Goal: Communication & Community: Answer question/provide support

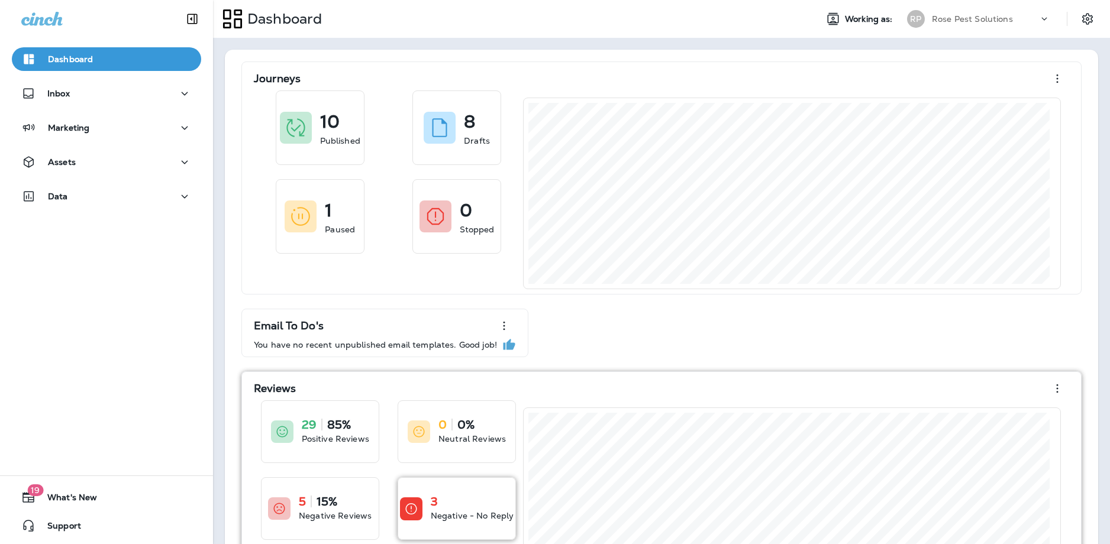
click at [443, 505] on div "3" at bounding box center [472, 502] width 83 height 12
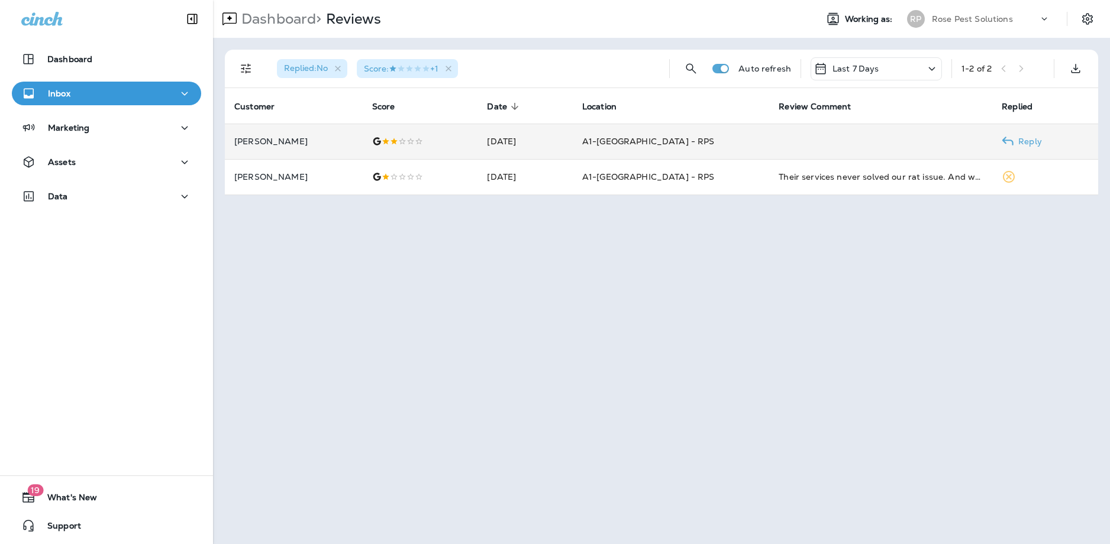
click at [572, 145] on td "[DATE]" at bounding box center [525, 142] width 95 height 36
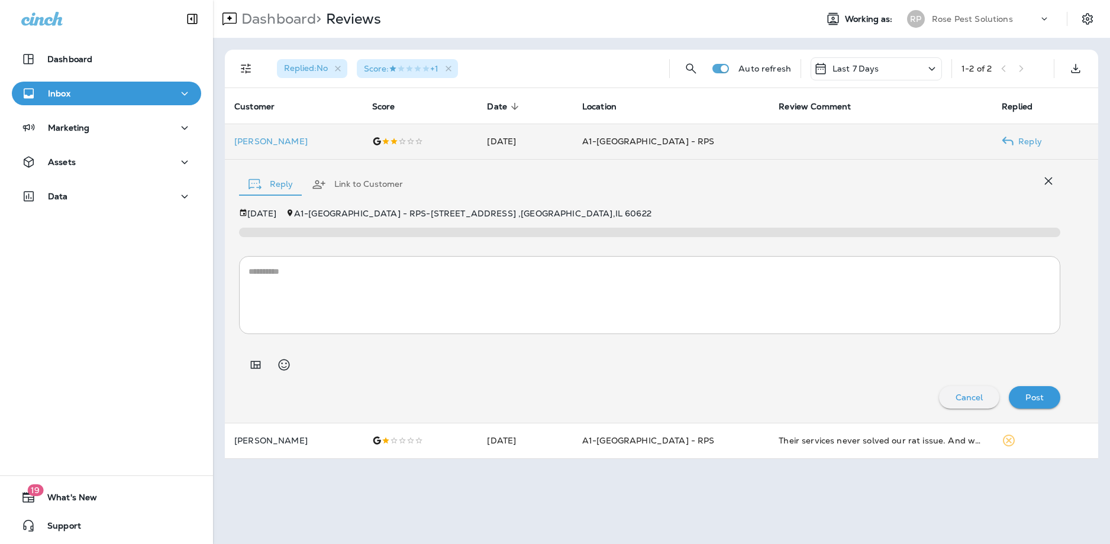
drag, startPoint x: 334, startPoint y: 141, endPoint x: 233, endPoint y: 141, distance: 100.6
click at [233, 141] on td "[PERSON_NAME]" at bounding box center [294, 142] width 138 height 36
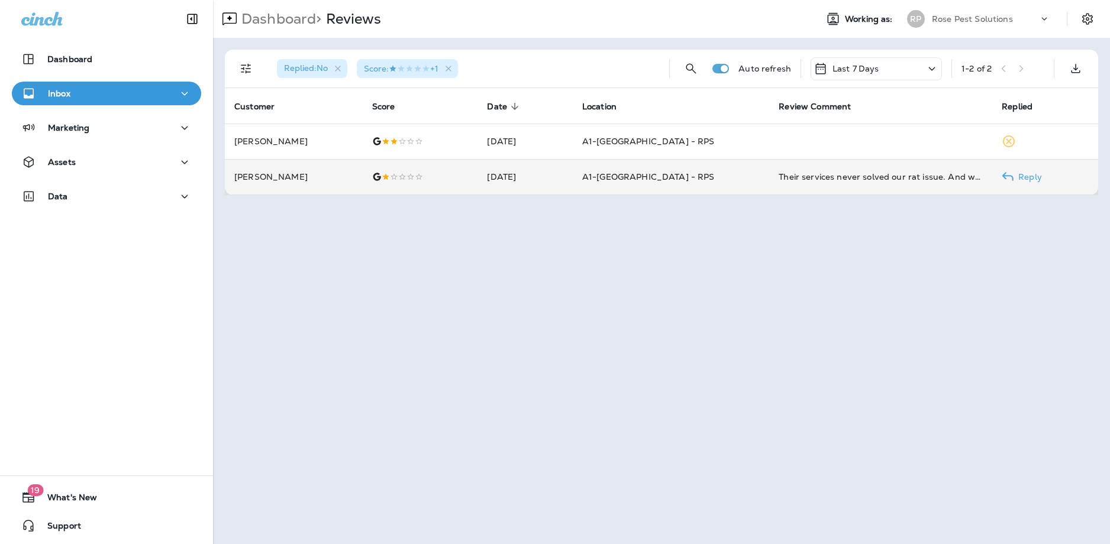
click at [353, 182] on td "[PERSON_NAME]" at bounding box center [294, 177] width 138 height 36
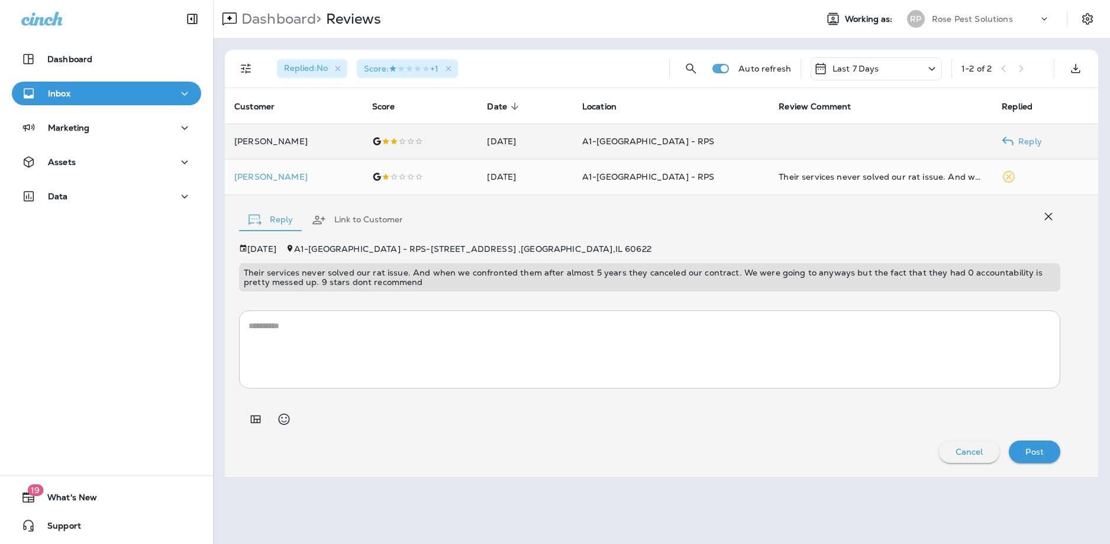
click at [309, 147] on td "[PERSON_NAME]" at bounding box center [294, 142] width 138 height 36
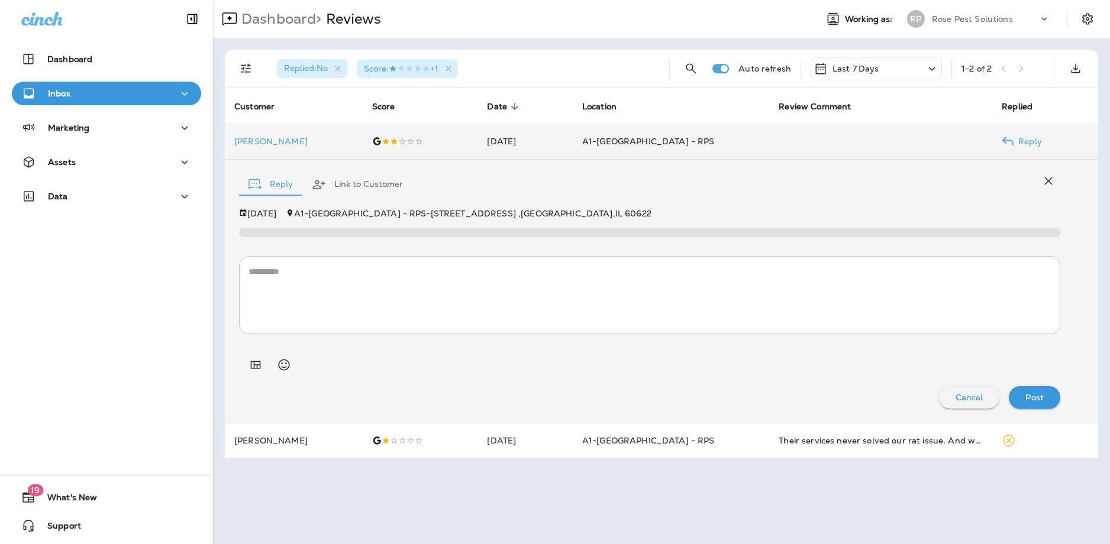
drag, startPoint x: 325, startPoint y: 143, endPoint x: 234, endPoint y: 142, distance: 91.1
click at [234, 142] on td "[PERSON_NAME]" at bounding box center [294, 142] width 138 height 36
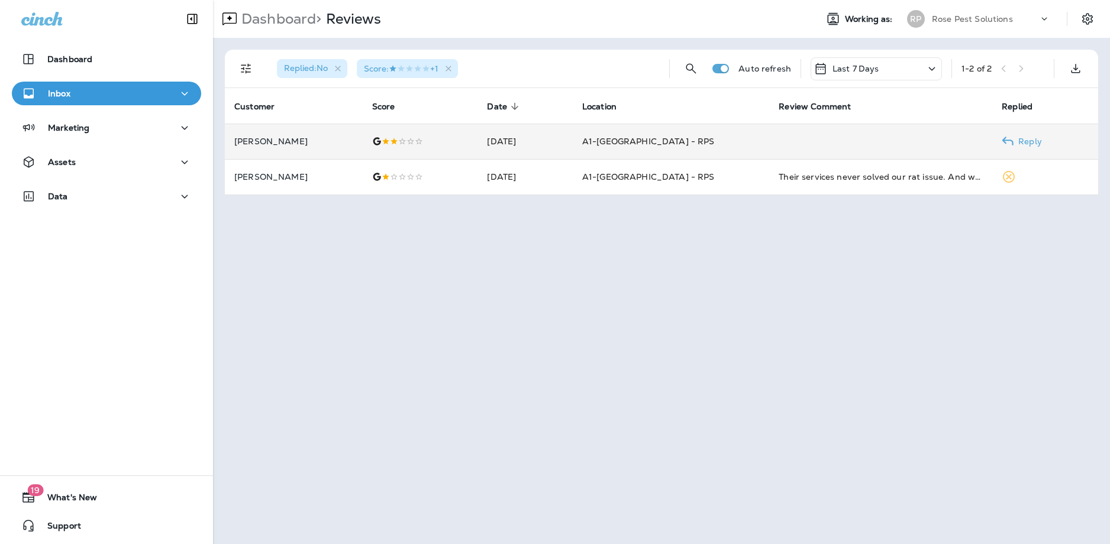
click at [254, 141] on p "[PERSON_NAME]" at bounding box center [293, 141] width 119 height 9
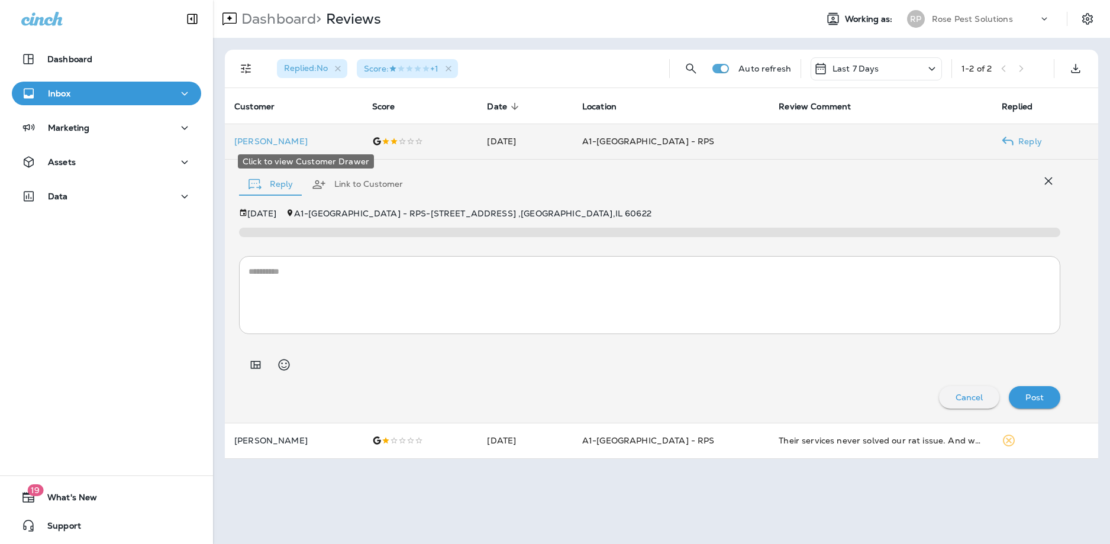
click at [312, 143] on p "[PERSON_NAME]" at bounding box center [293, 141] width 119 height 9
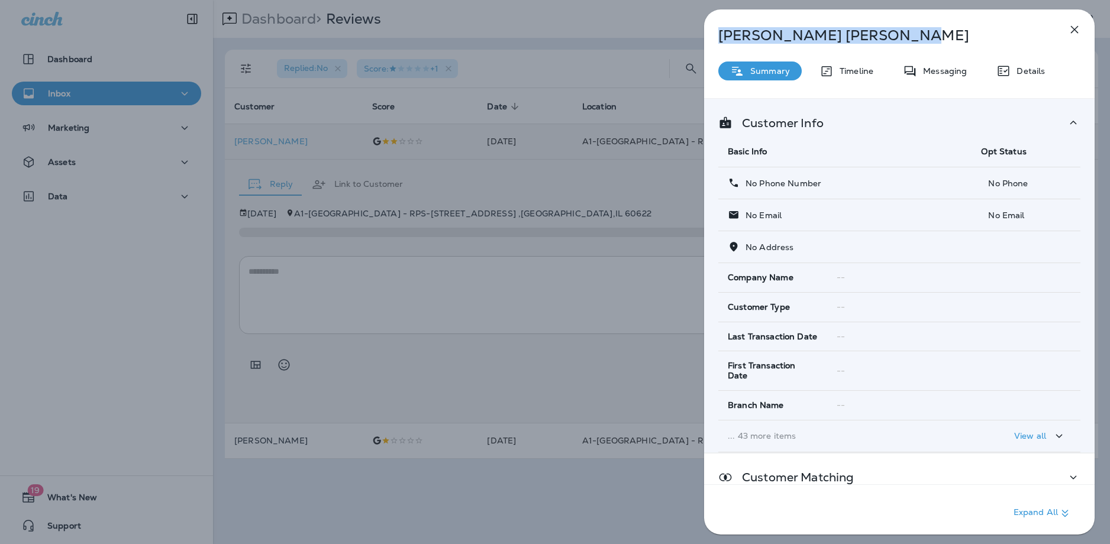
drag, startPoint x: 720, startPoint y: 36, endPoint x: 880, endPoint y: 37, distance: 159.8
click at [880, 37] on p "[PERSON_NAME]" at bounding box center [879, 35] width 323 height 17
copy p "[PERSON_NAME]"
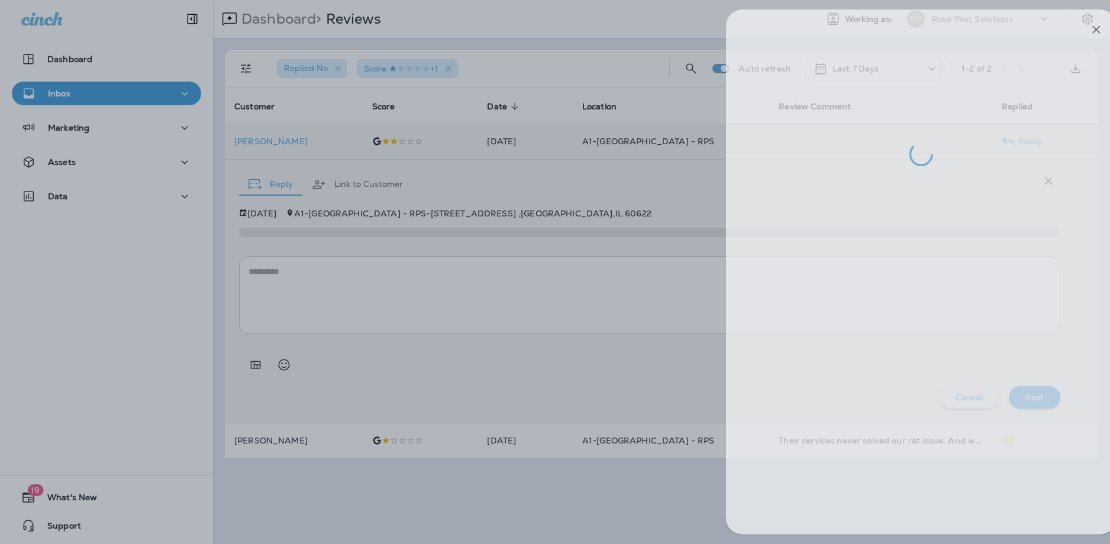
click at [590, 193] on div at bounding box center [577, 272] width 1110 height 544
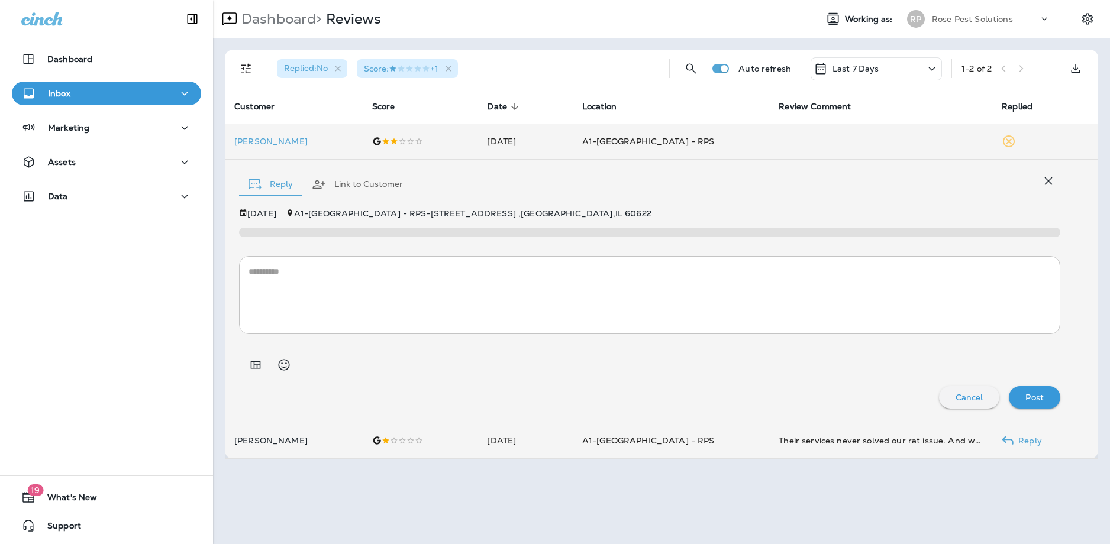
click at [276, 438] on p "[PERSON_NAME]" at bounding box center [293, 440] width 119 height 9
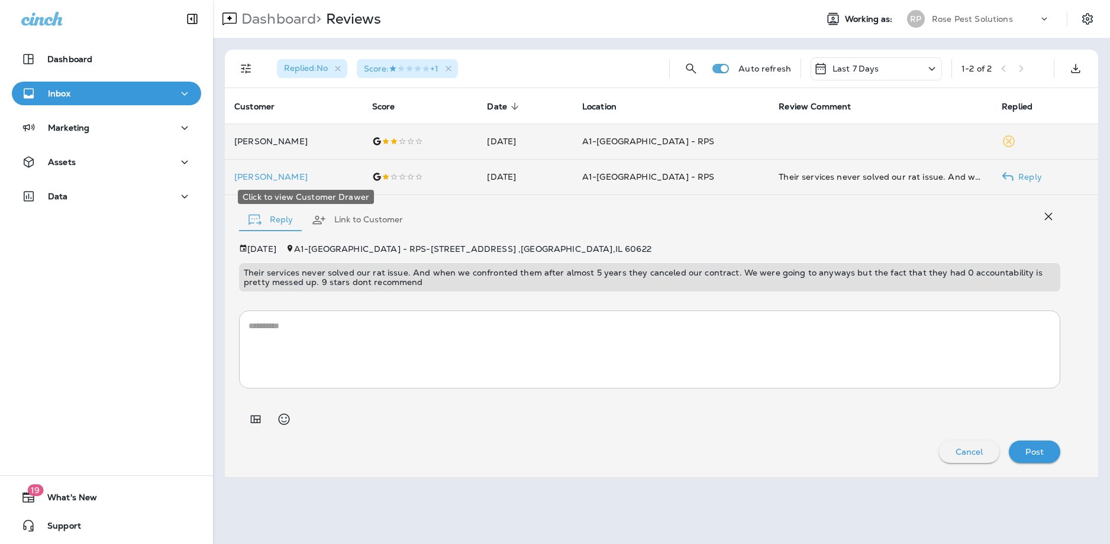
click at [262, 177] on p "[PERSON_NAME]" at bounding box center [293, 176] width 119 height 9
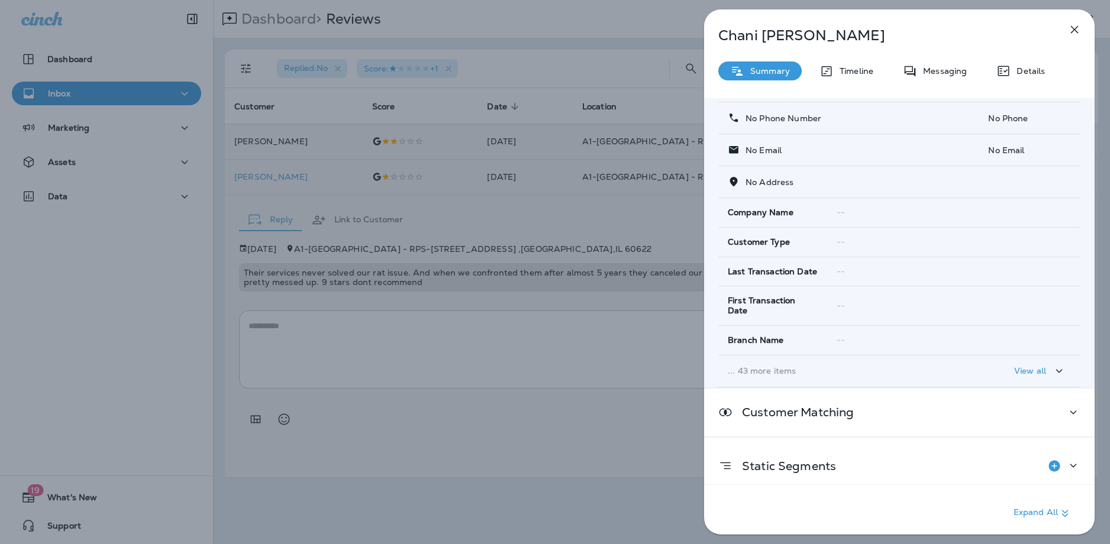
scroll to position [66, 0]
click at [1052, 363] on icon "button" at bounding box center [1059, 370] width 14 height 15
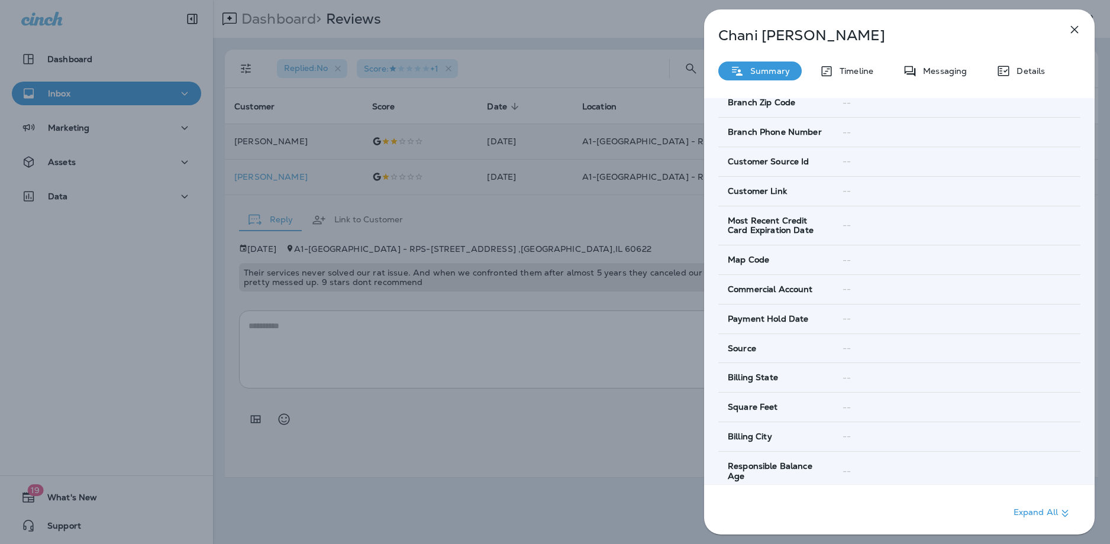
scroll to position [421, 0]
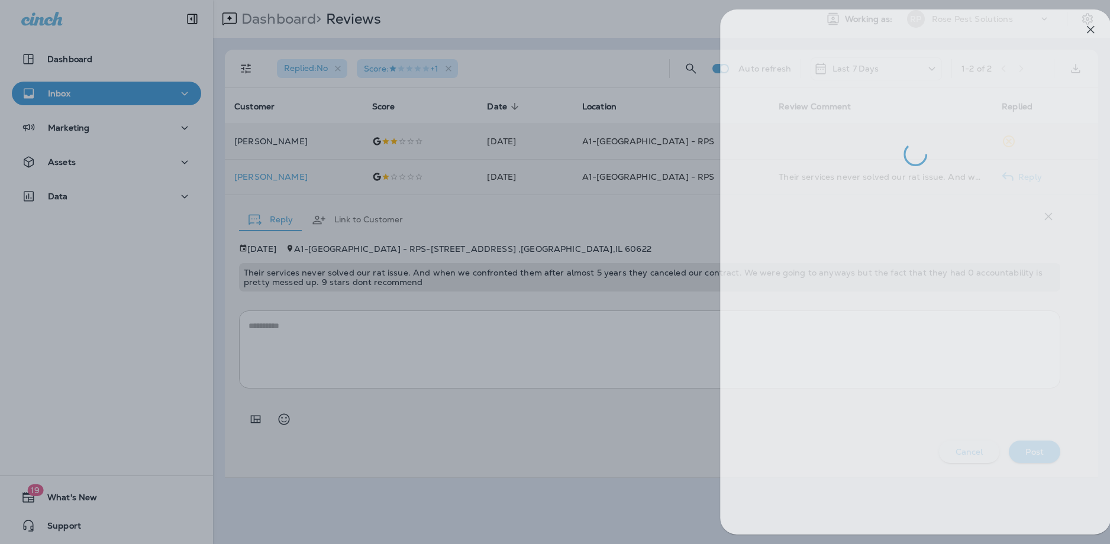
click at [621, 465] on div at bounding box center [571, 272] width 1110 height 544
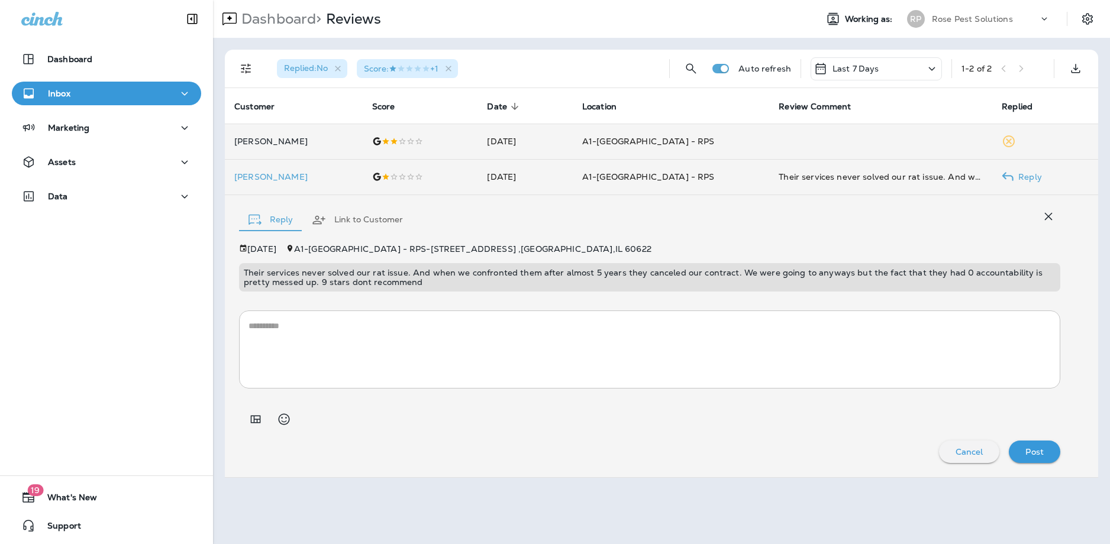
click at [273, 178] on p "[PERSON_NAME]" at bounding box center [293, 176] width 119 height 9
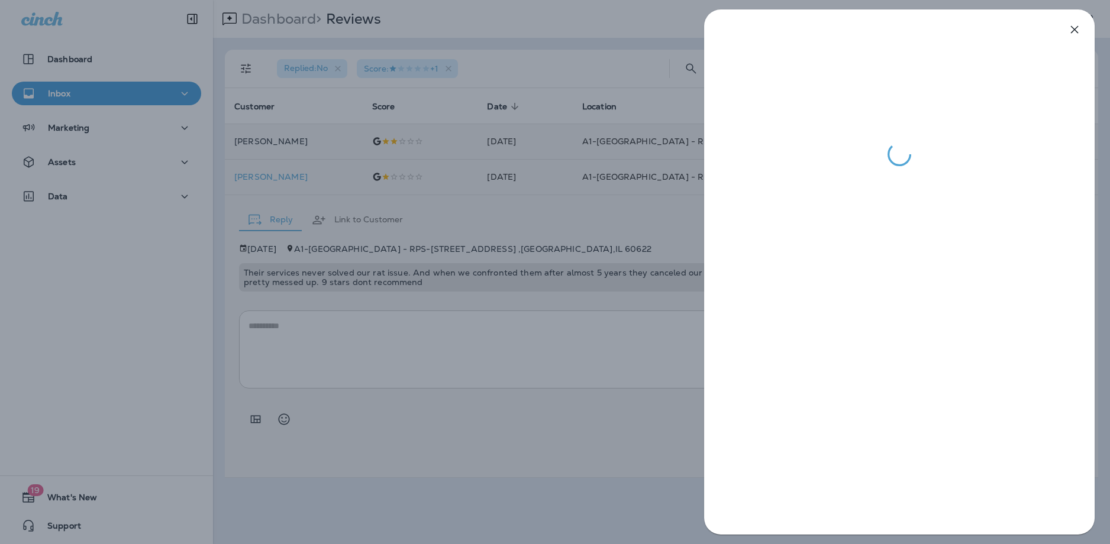
click at [356, 222] on div at bounding box center [555, 272] width 1110 height 544
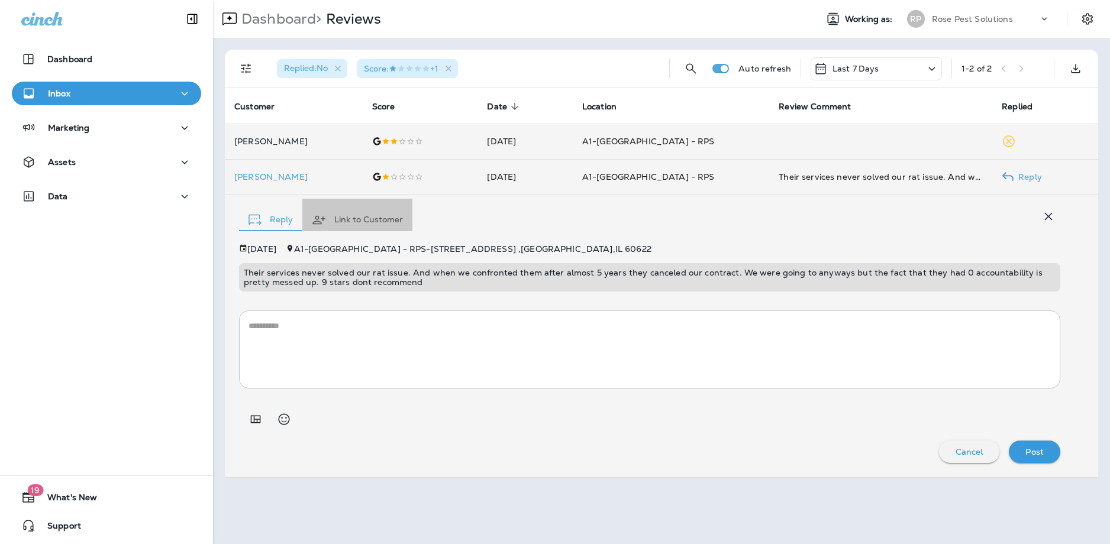
click at [366, 222] on button "Link to Customer" at bounding box center [357, 220] width 110 height 43
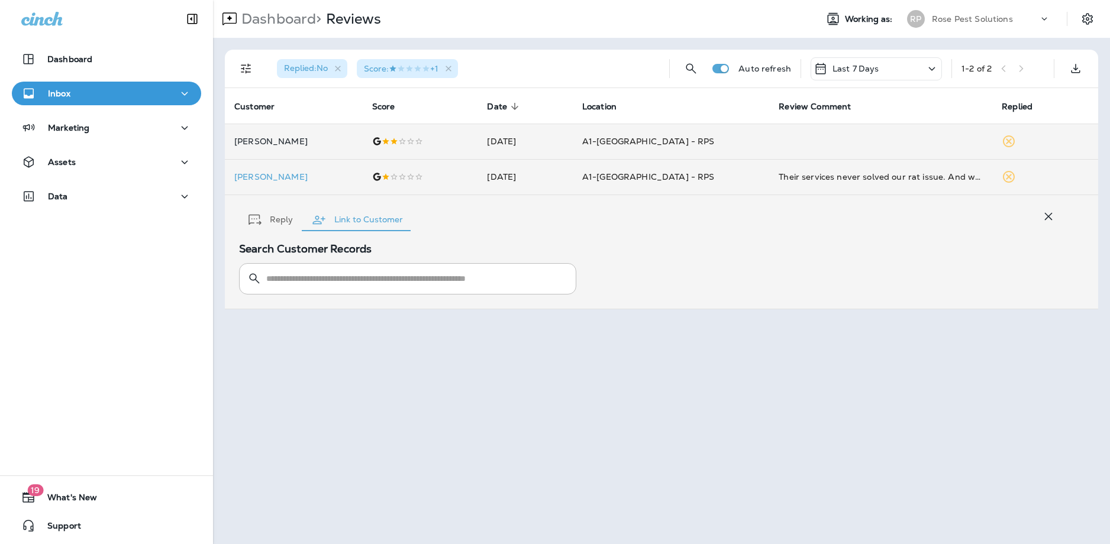
click at [272, 220] on button "Reply" at bounding box center [270, 220] width 63 height 43
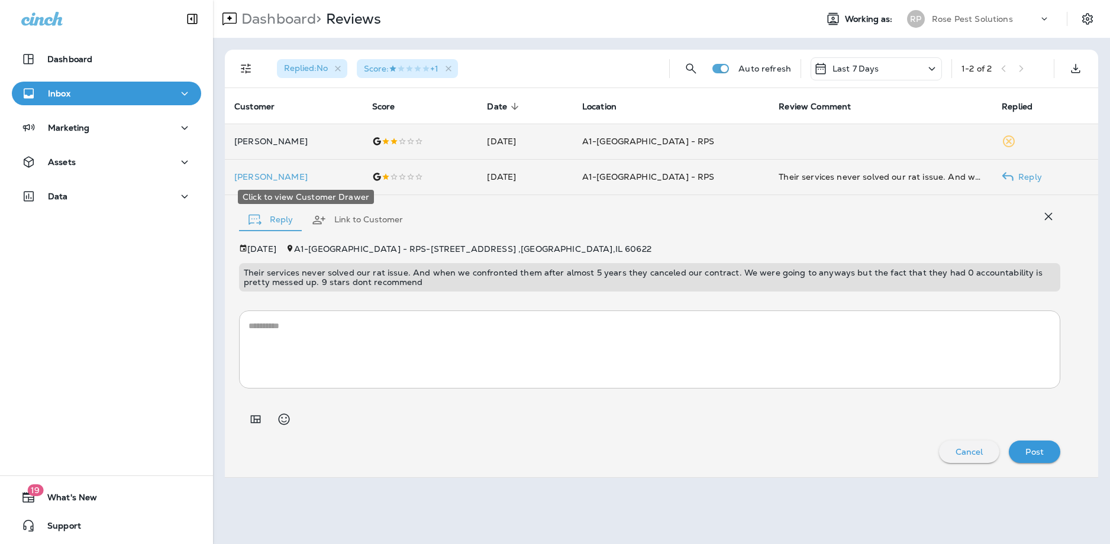
click at [276, 179] on p "[PERSON_NAME]" at bounding box center [293, 176] width 119 height 9
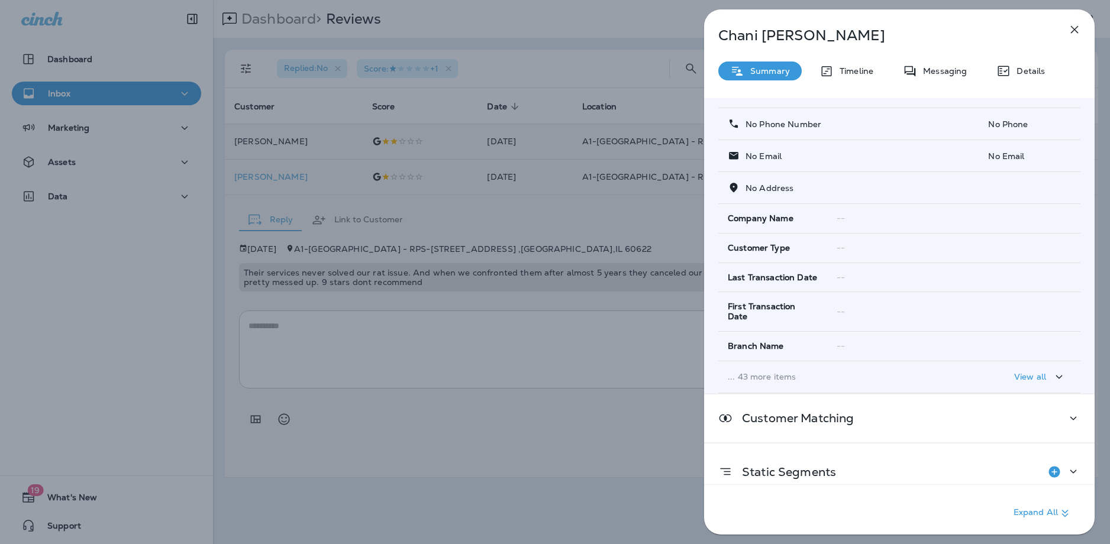
scroll to position [66, 0]
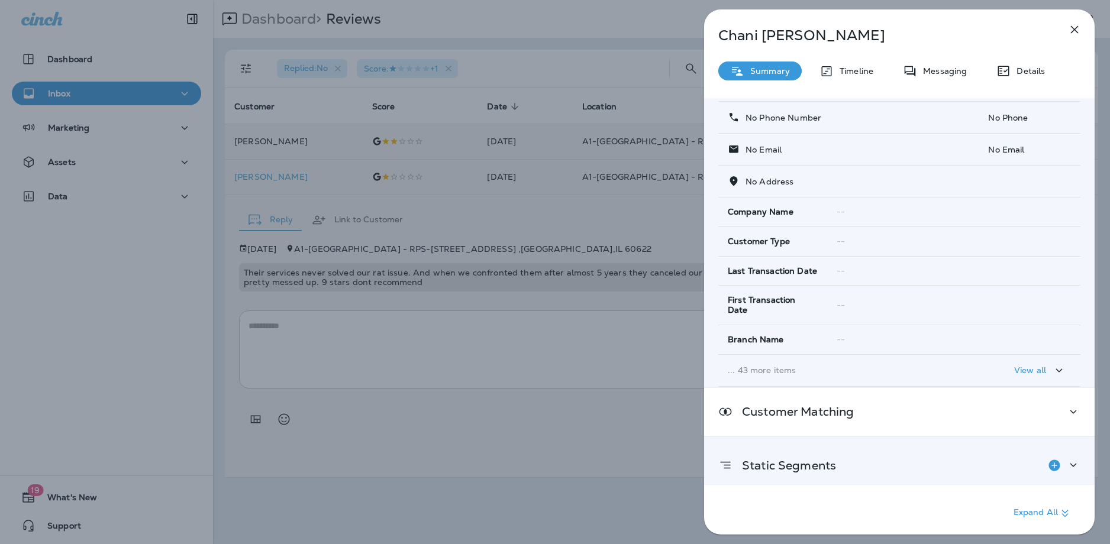
click at [907, 464] on div "Static Segments" at bounding box center [899, 466] width 362 height 24
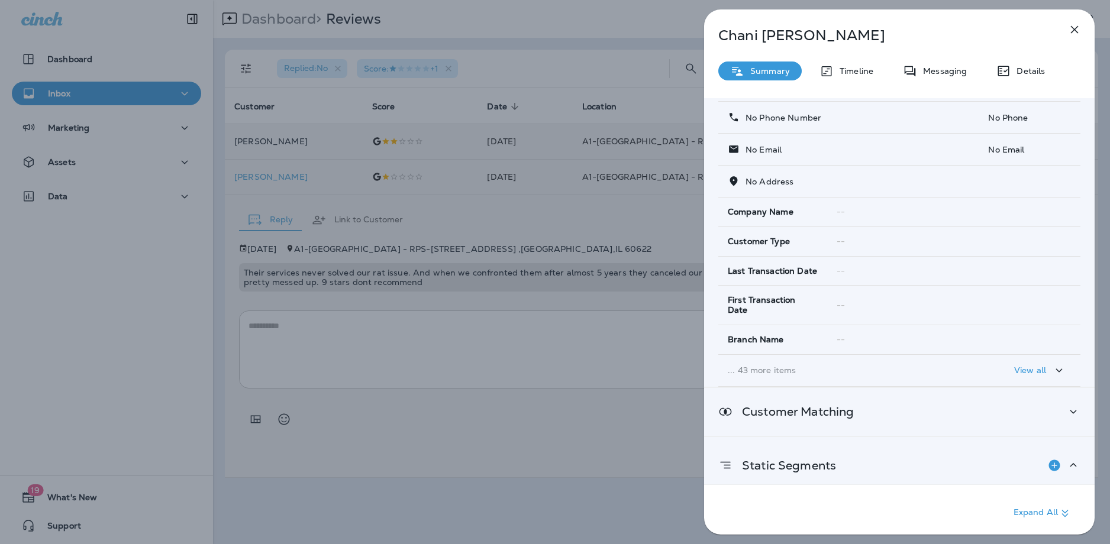
click at [1071, 405] on icon at bounding box center [1073, 412] width 14 height 15
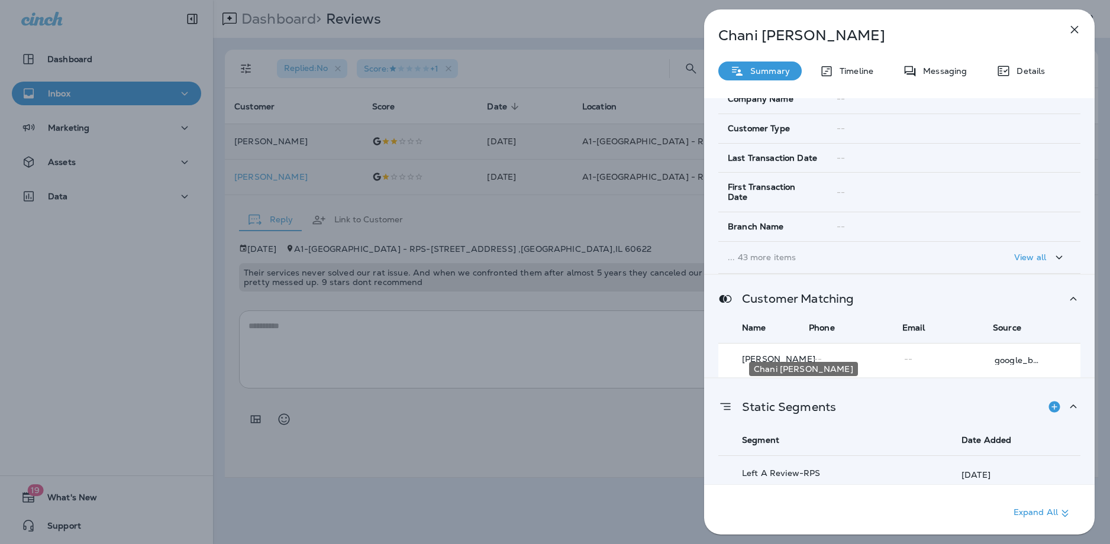
click at [789, 354] on p "[PERSON_NAME]" at bounding box center [780, 358] width 77 height 9
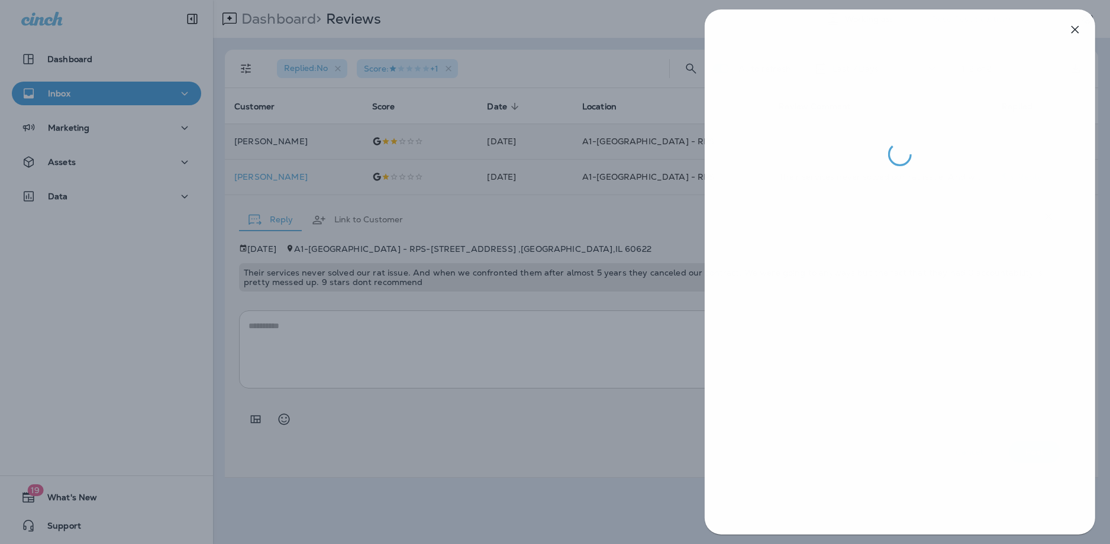
click at [627, 374] on div at bounding box center [556, 272] width 1110 height 544
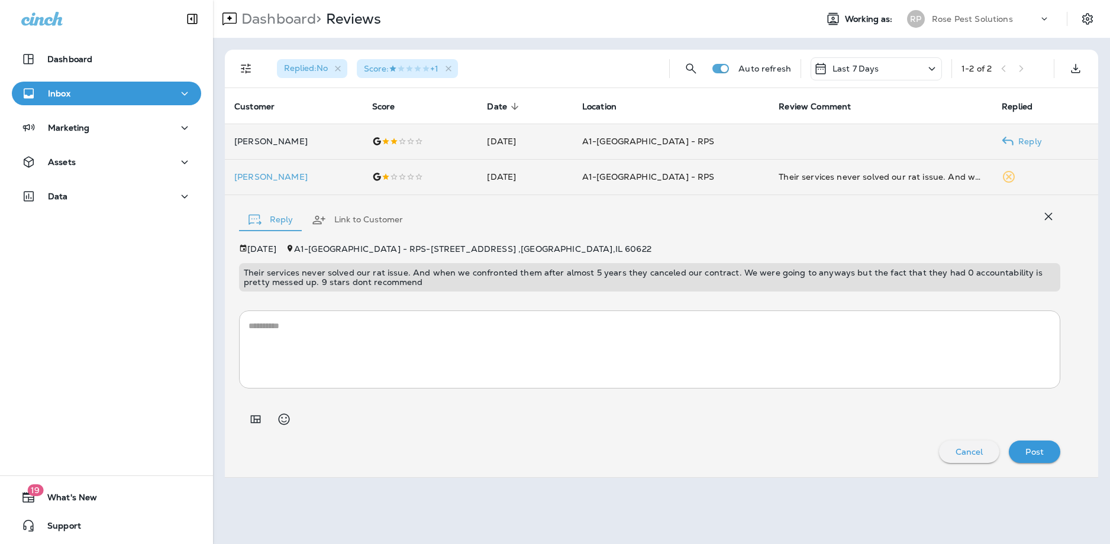
click at [353, 144] on p "[PERSON_NAME]" at bounding box center [293, 141] width 119 height 9
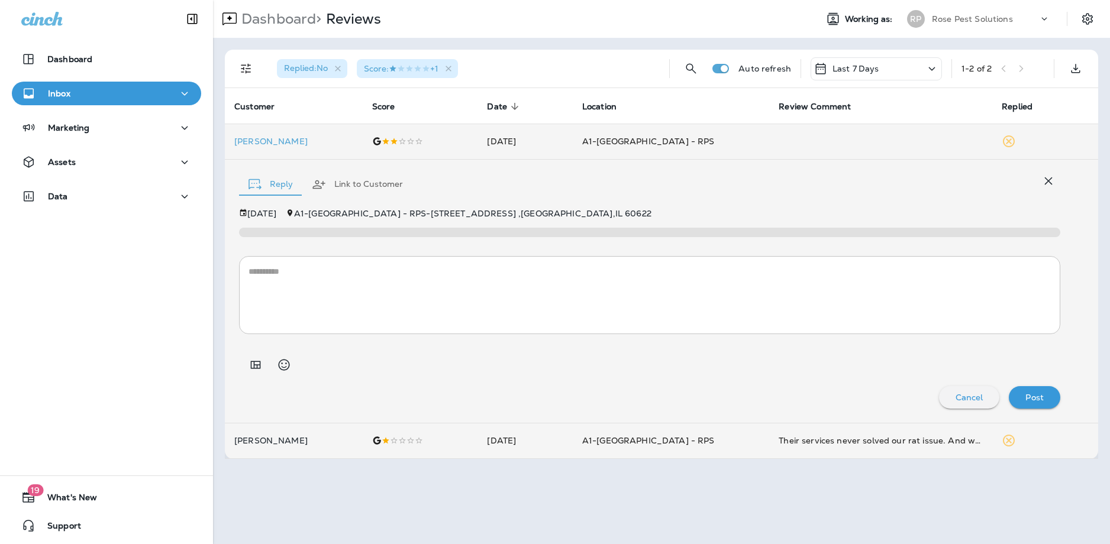
click at [360, 279] on textarea at bounding box center [650, 295] width 802 height 59
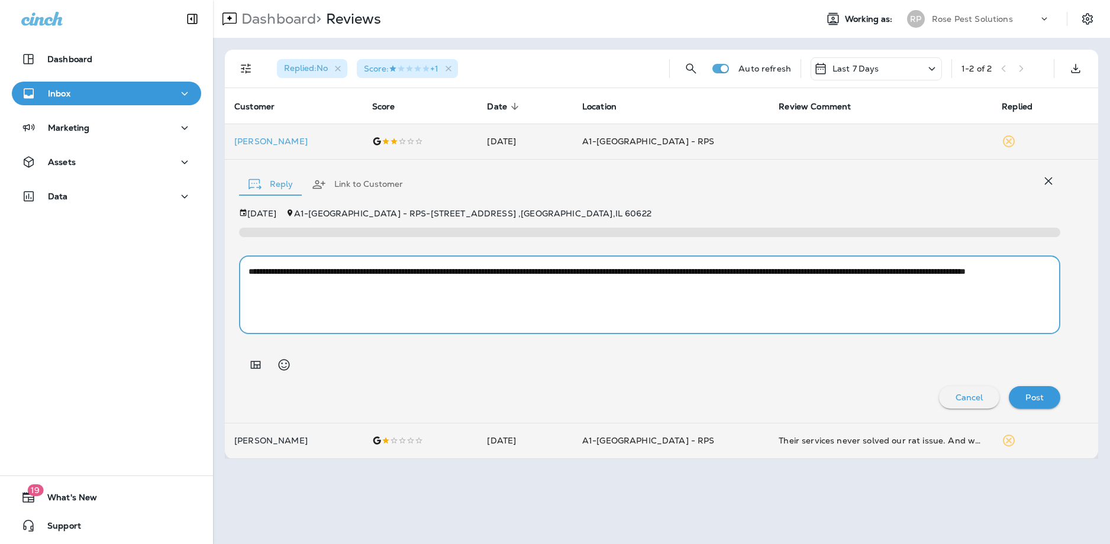
type textarea "**********"
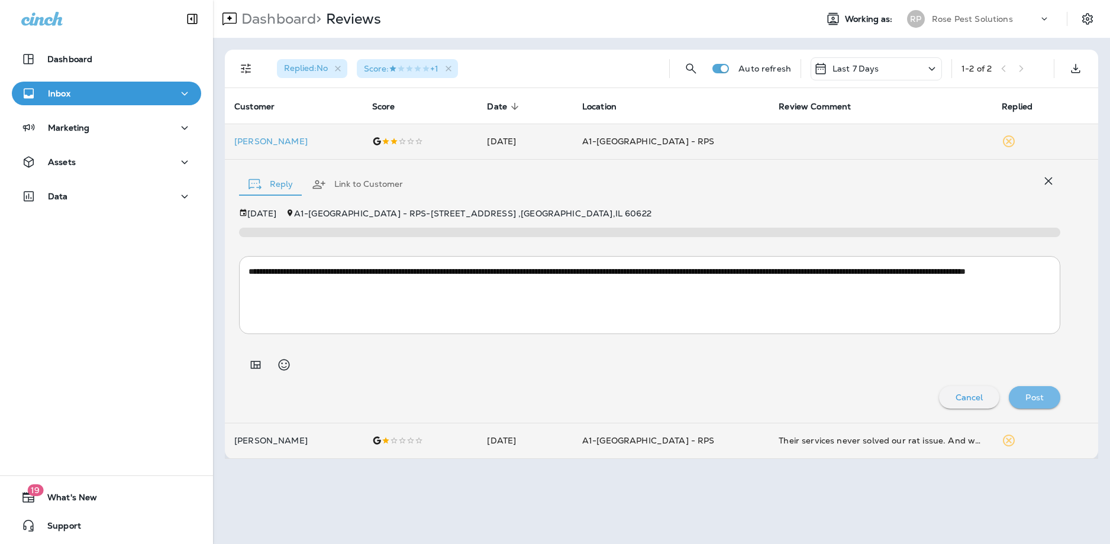
click at [1040, 403] on div "Post" at bounding box center [1034, 397] width 33 height 15
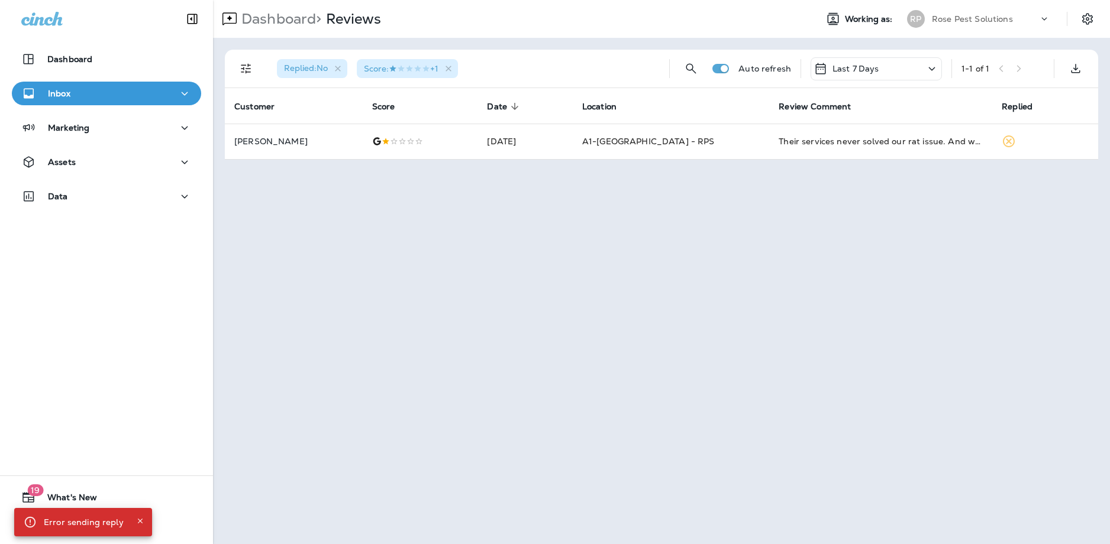
click at [76, 524] on div "Error sending reply" at bounding box center [84, 522] width 80 height 21
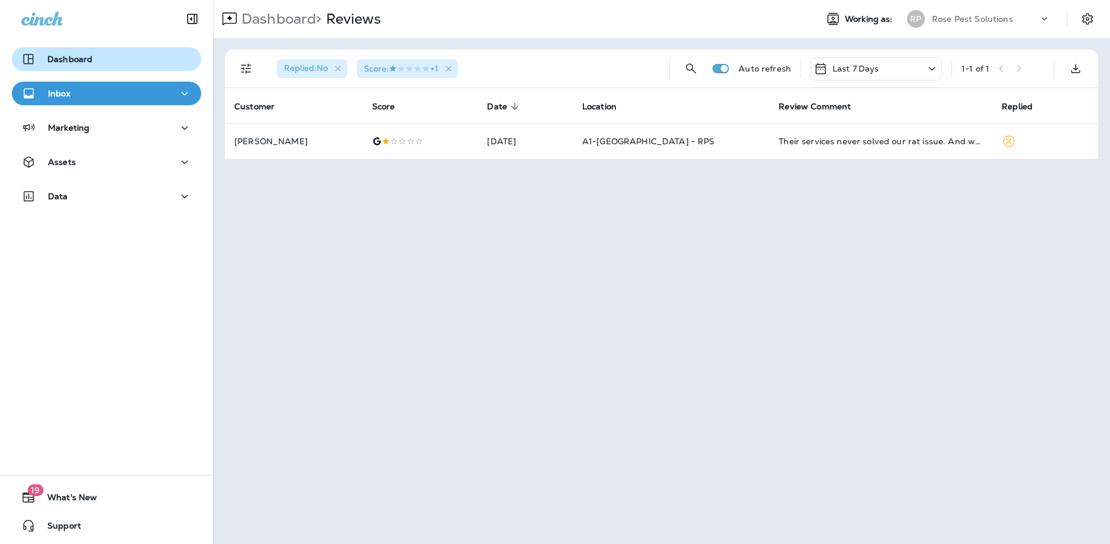
click at [87, 63] on p "Dashboard" at bounding box center [69, 58] width 45 height 9
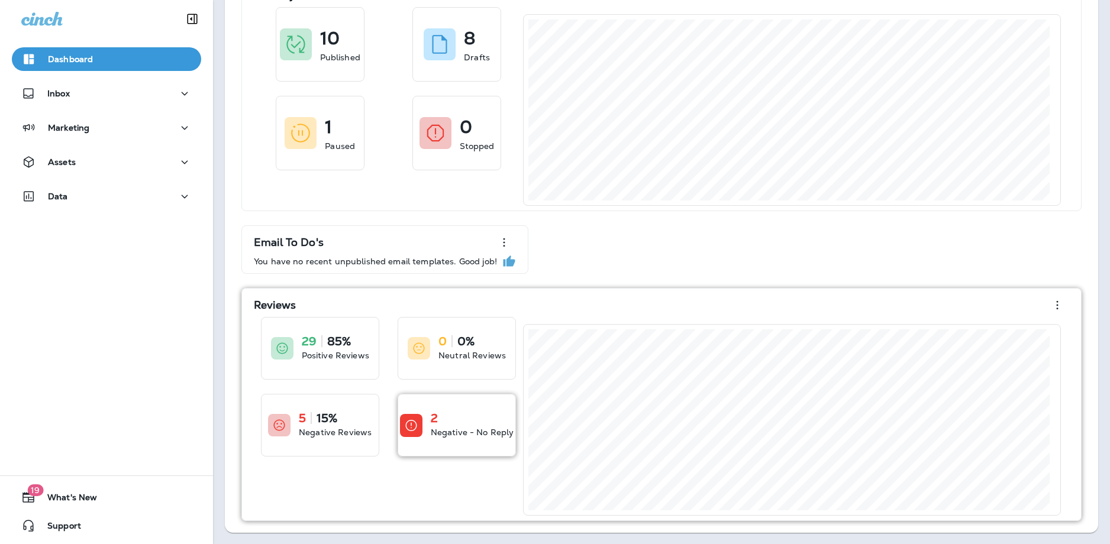
scroll to position [84, 0]
click at [450, 431] on p "Negative - No Reply" at bounding box center [472, 432] width 83 height 12
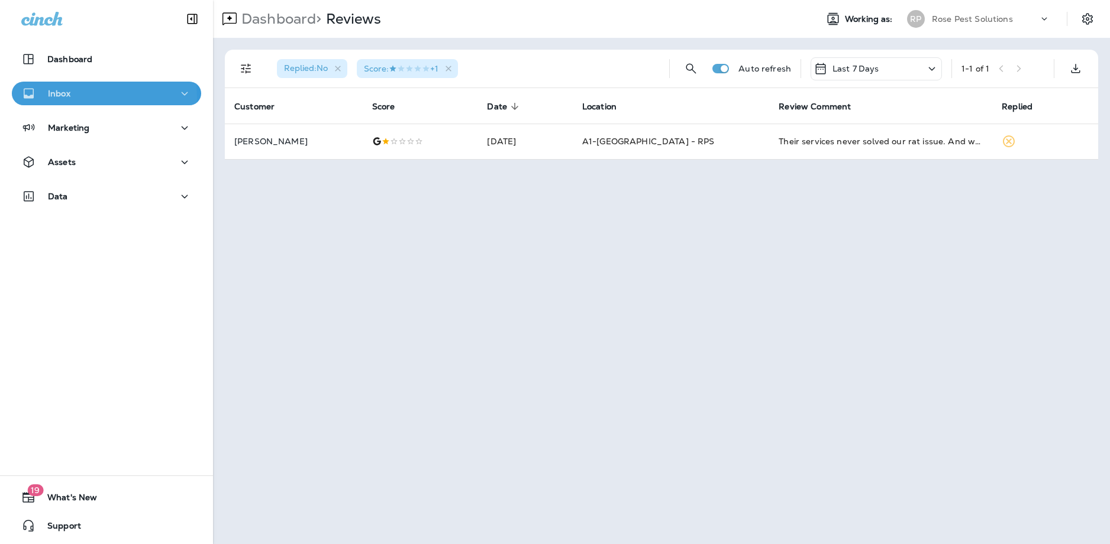
click at [78, 98] on div "Inbox" at bounding box center [106, 93] width 170 height 15
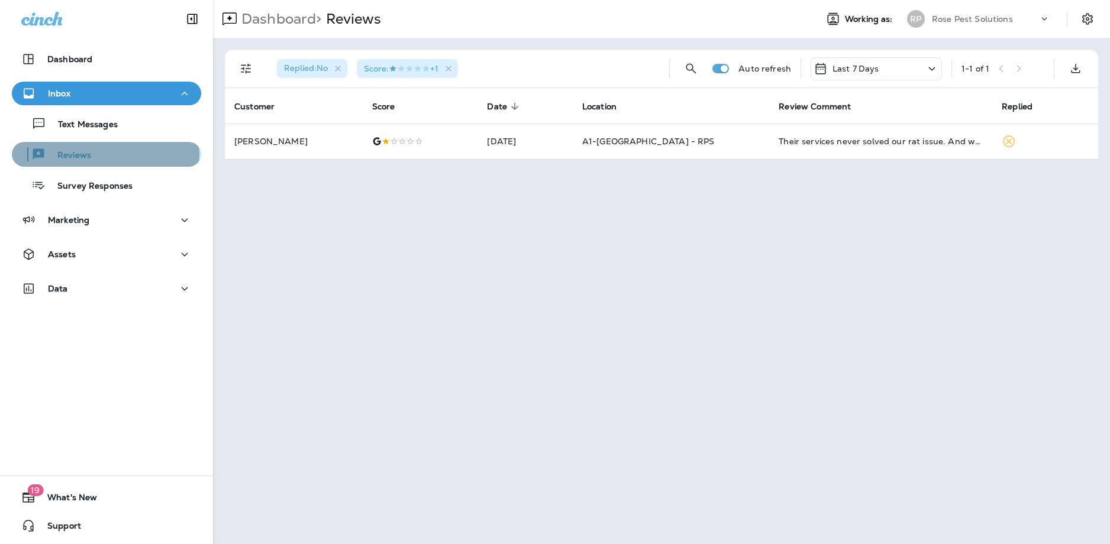
click at [105, 154] on div "Reviews" at bounding box center [107, 155] width 180 height 18
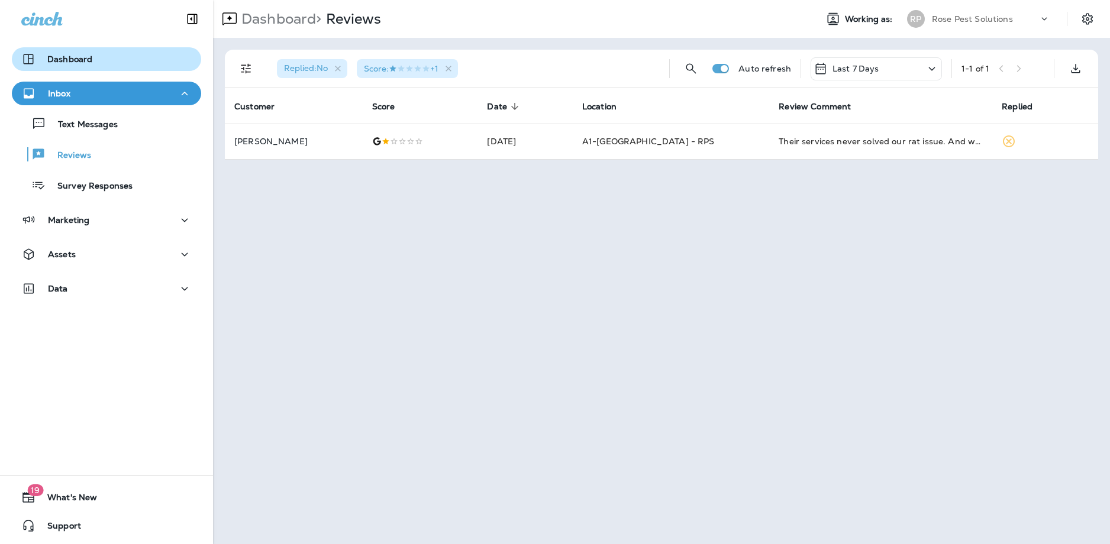
click at [80, 66] on div "Dashboard" at bounding box center [56, 59] width 71 height 14
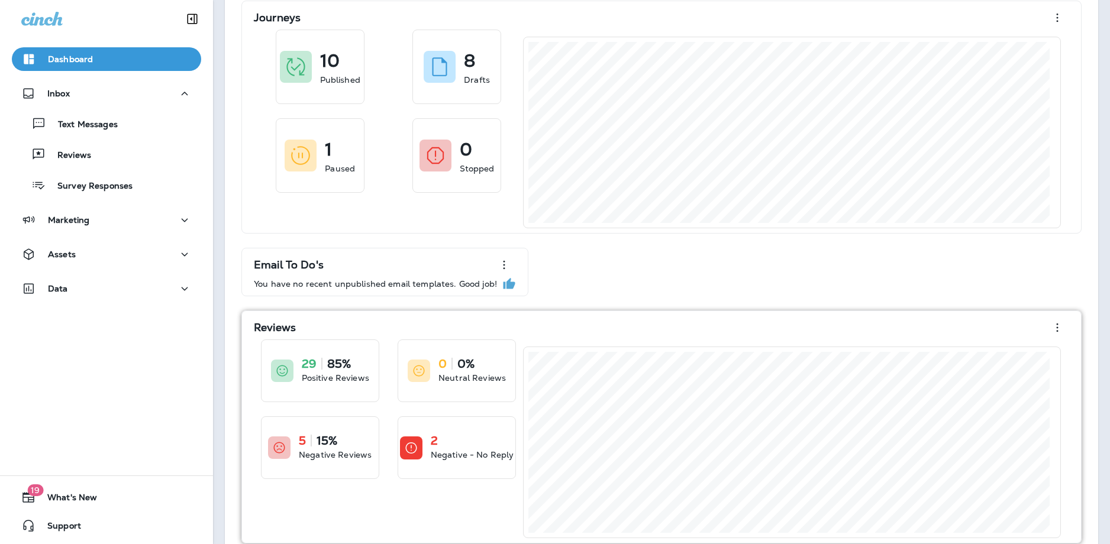
scroll to position [84, 0]
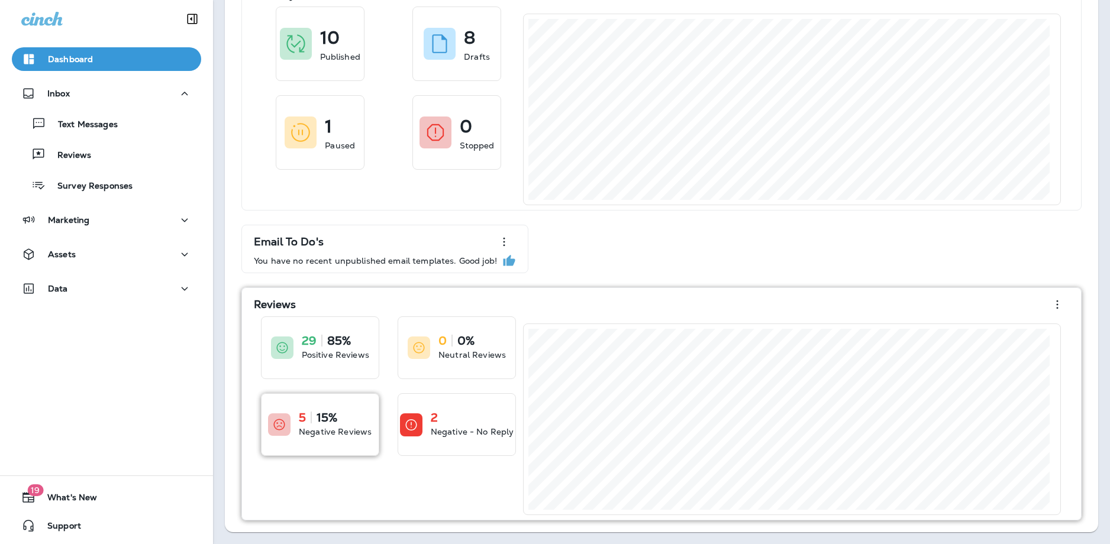
click at [347, 428] on p "Negative Reviews" at bounding box center [335, 432] width 73 height 12
